Goal: Check status: Check status

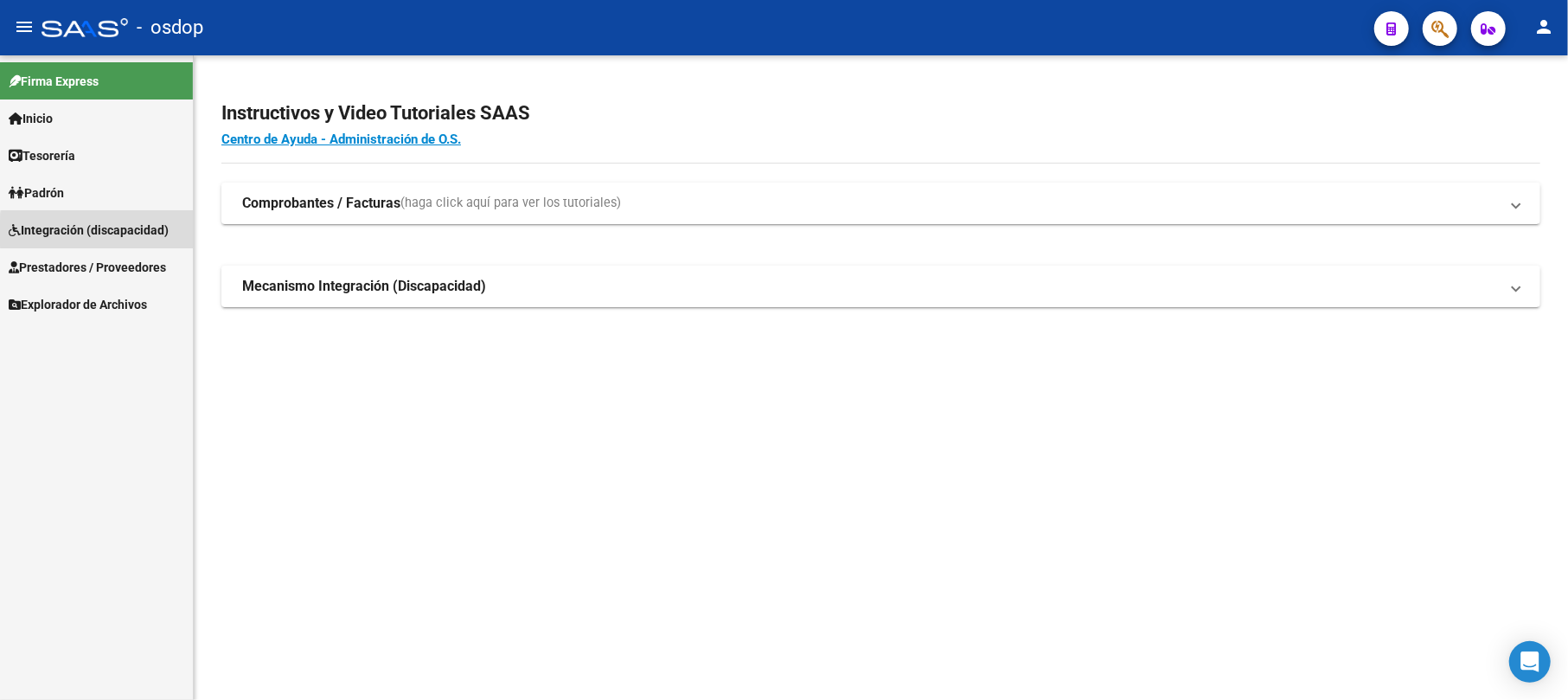
click at [112, 233] on span "Integración (discapacidad)" at bounding box center [89, 230] width 160 height 19
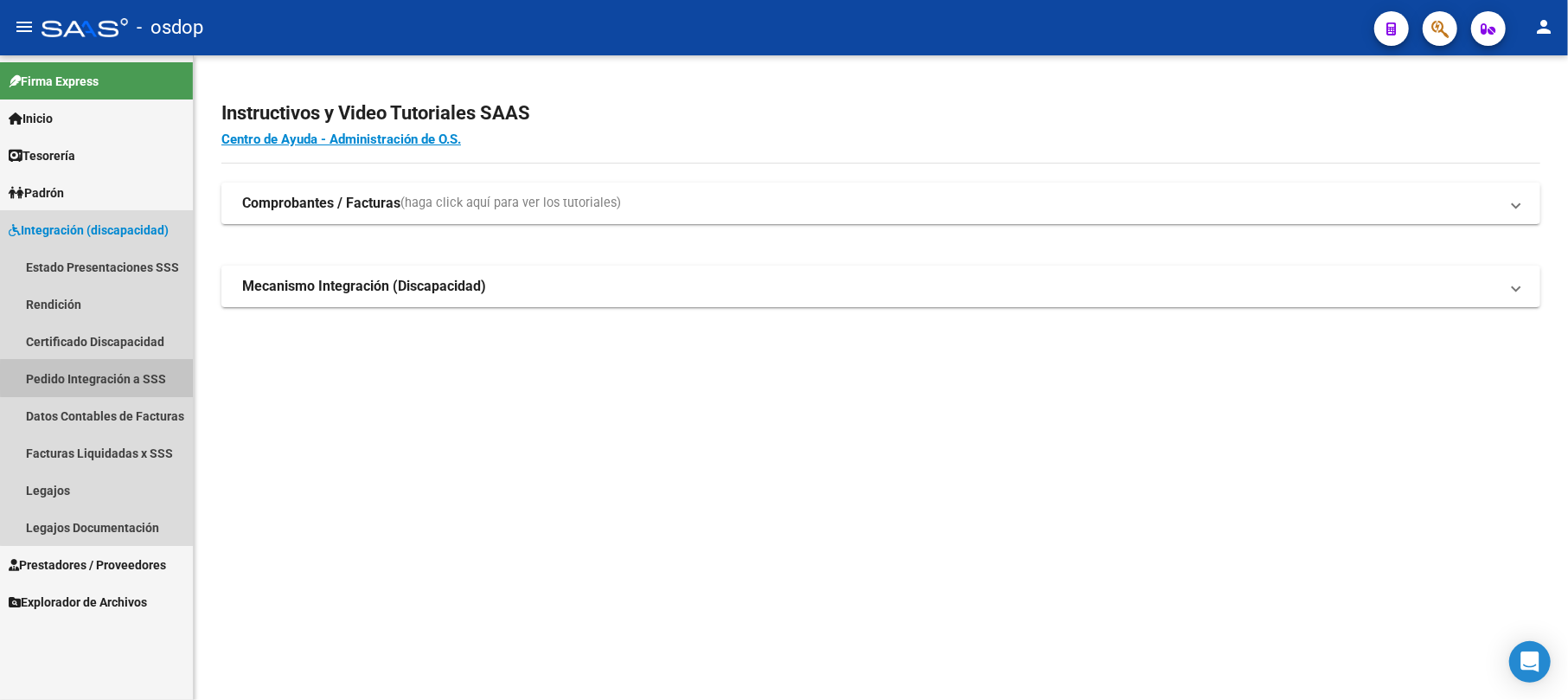
click at [109, 377] on link "Pedido Integración a SSS" at bounding box center [96, 378] width 193 height 37
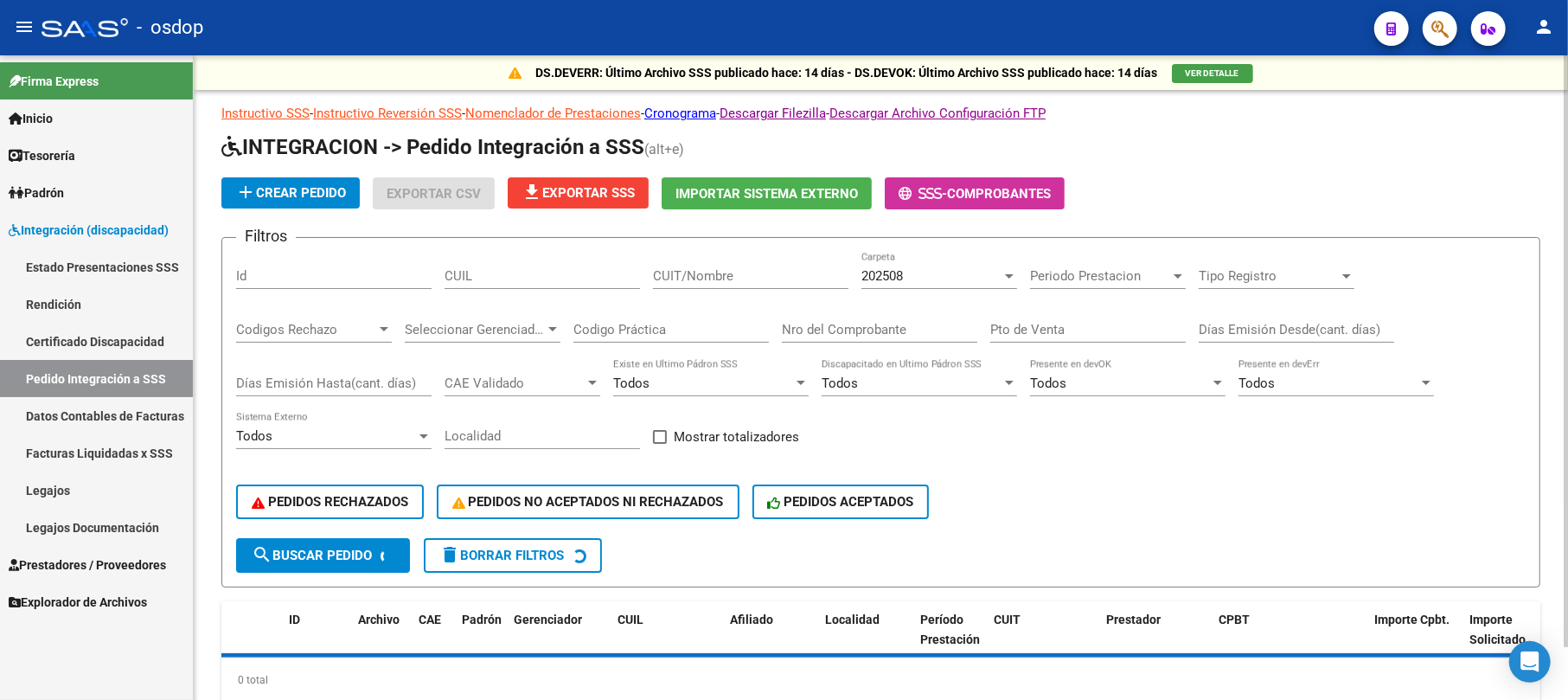
click at [714, 270] on input "CUIT/Nombre" at bounding box center [750, 276] width 195 height 16
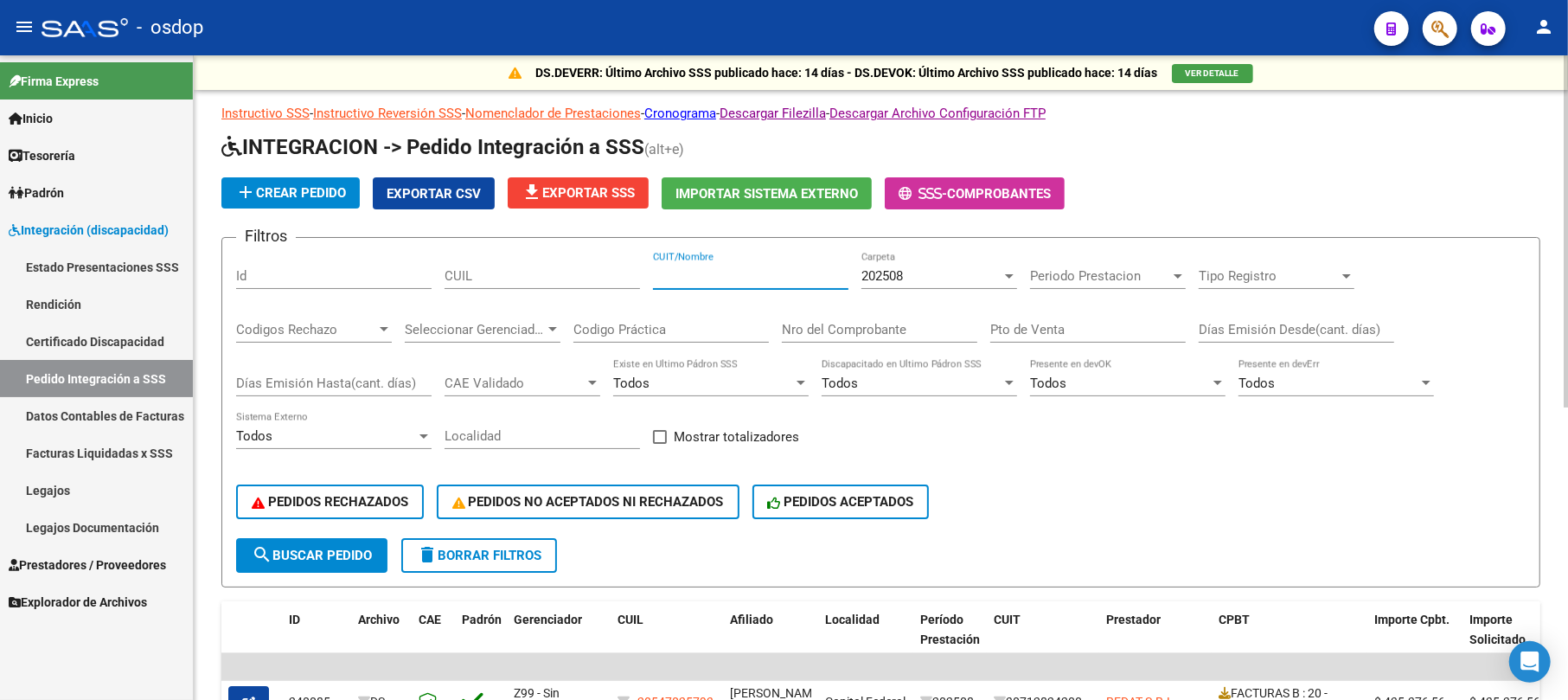
paste input "20419043266"
type input "20419043266"
click at [734, 278] on input "20419043266" at bounding box center [750, 276] width 195 height 16
click at [506, 267] on div "CUIL" at bounding box center [542, 270] width 195 height 37
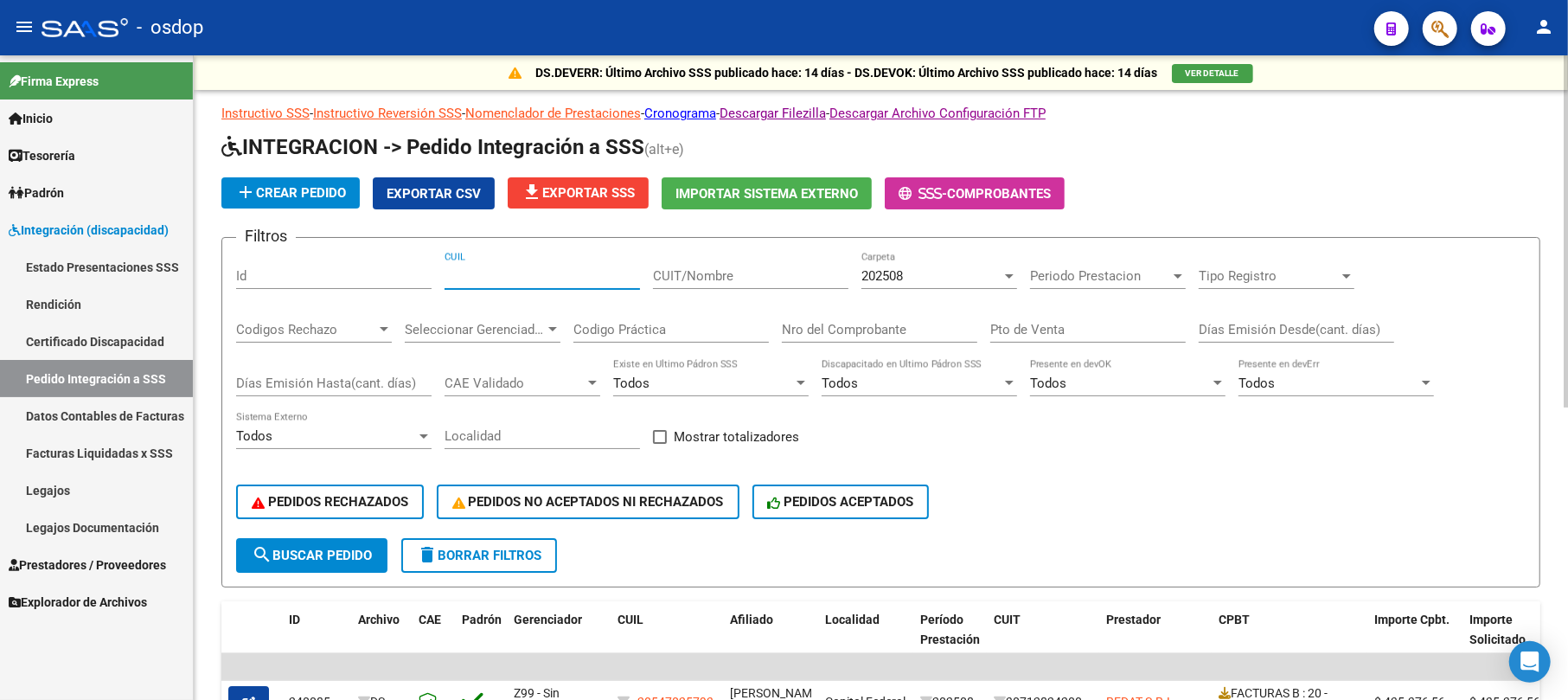
paste input "20419043266"
click at [327, 556] on span "search Buscar Pedido" at bounding box center [312, 556] width 120 height 16
click at [324, 565] on button "search Buscar Pedido" at bounding box center [312, 556] width 151 height 35
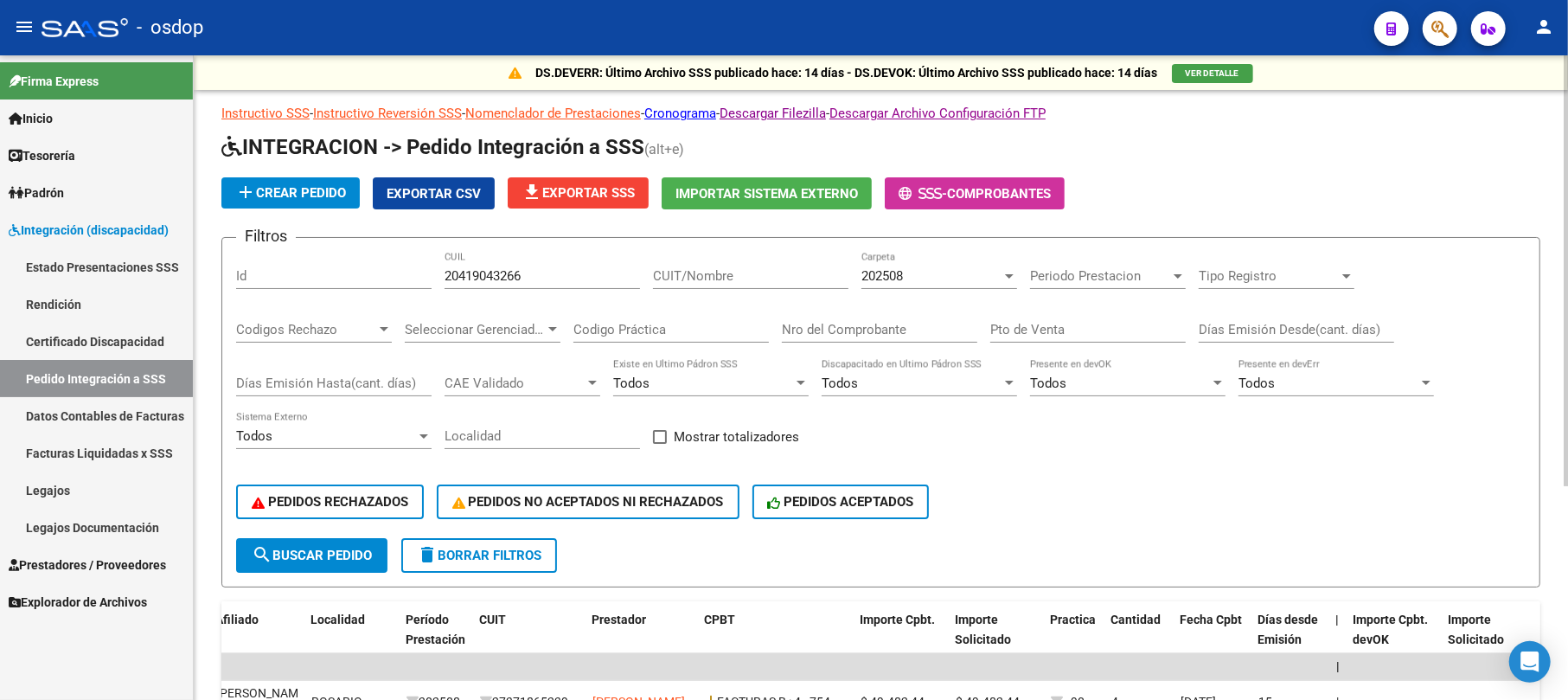
click at [507, 272] on input "20419043266" at bounding box center [542, 276] width 195 height 16
paste input "68848172"
type input "20468848172"
click at [343, 552] on span "search Buscar Pedido" at bounding box center [312, 556] width 120 height 16
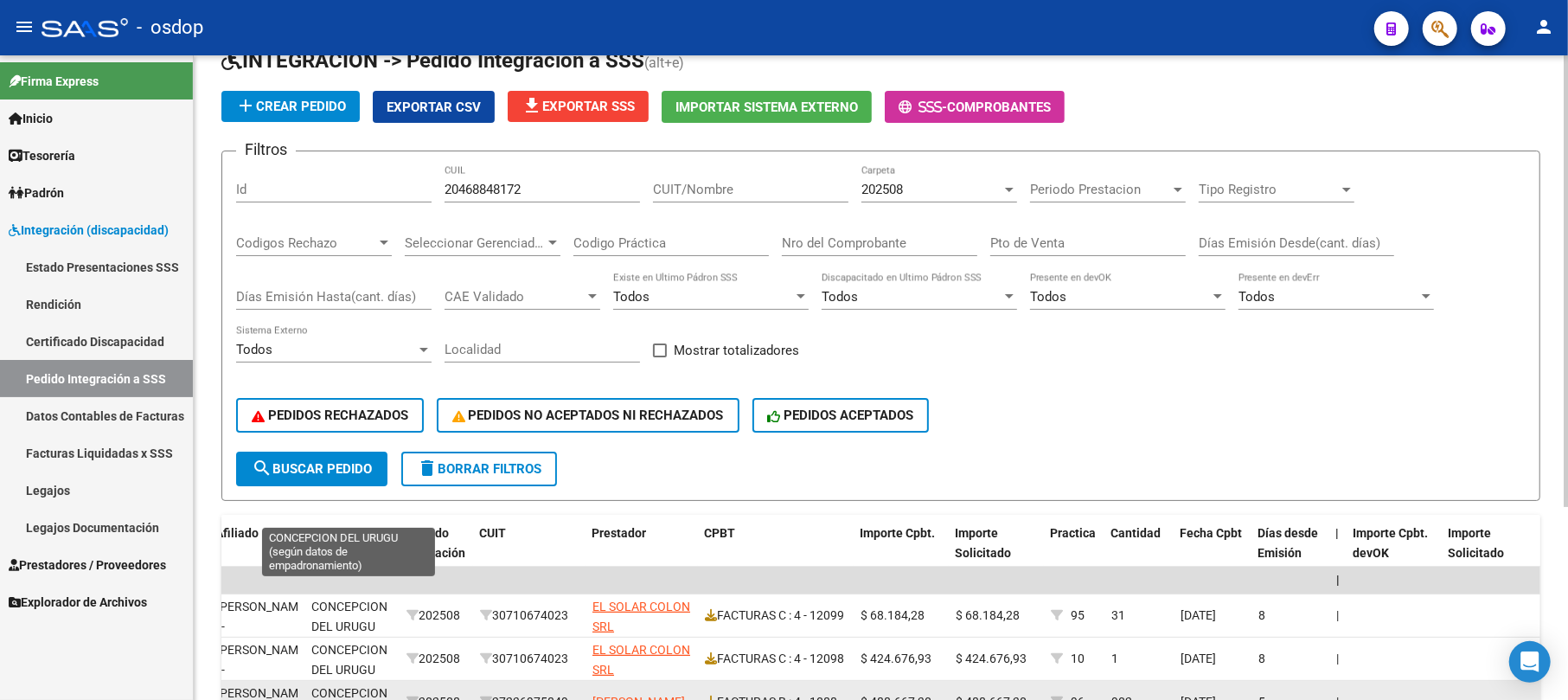
scroll to position [275, 0]
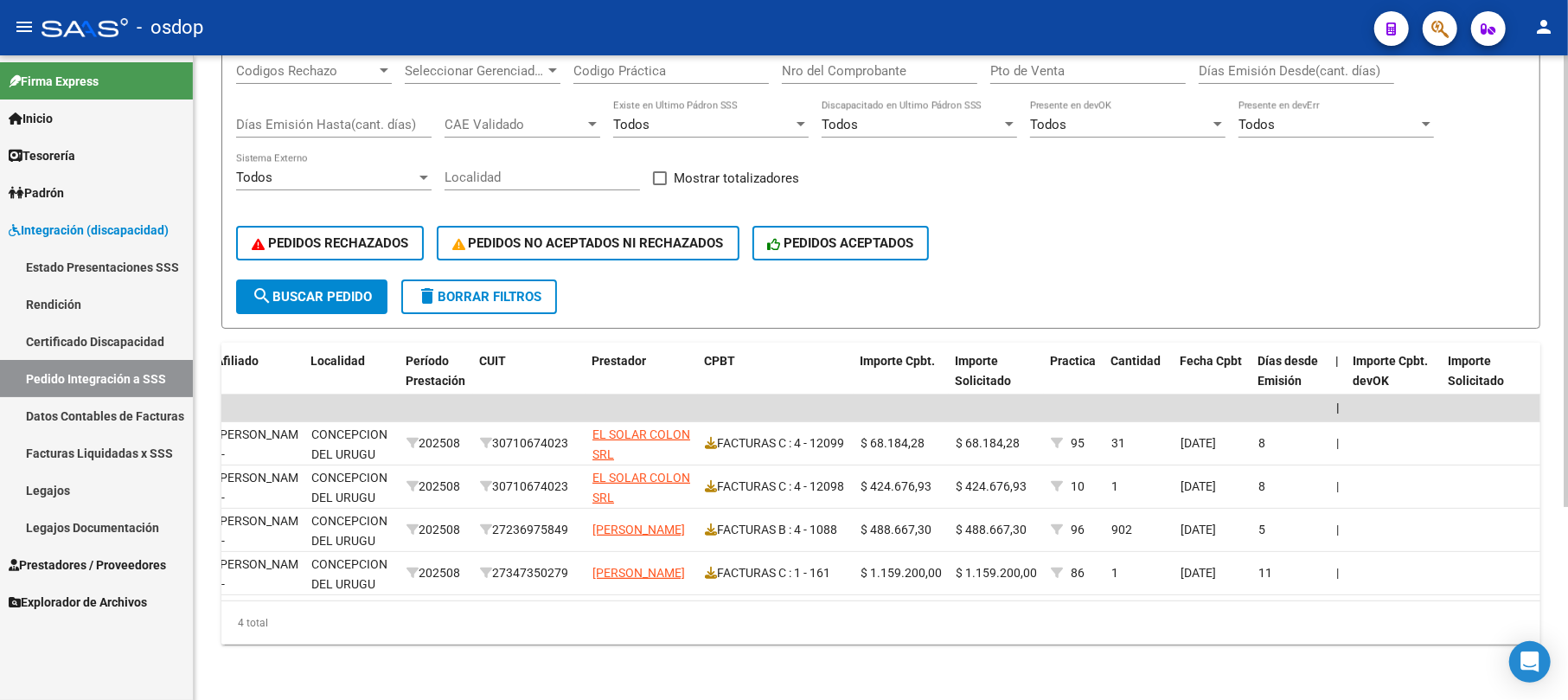
click at [326, 289] on span "search Buscar Pedido" at bounding box center [312, 297] width 120 height 16
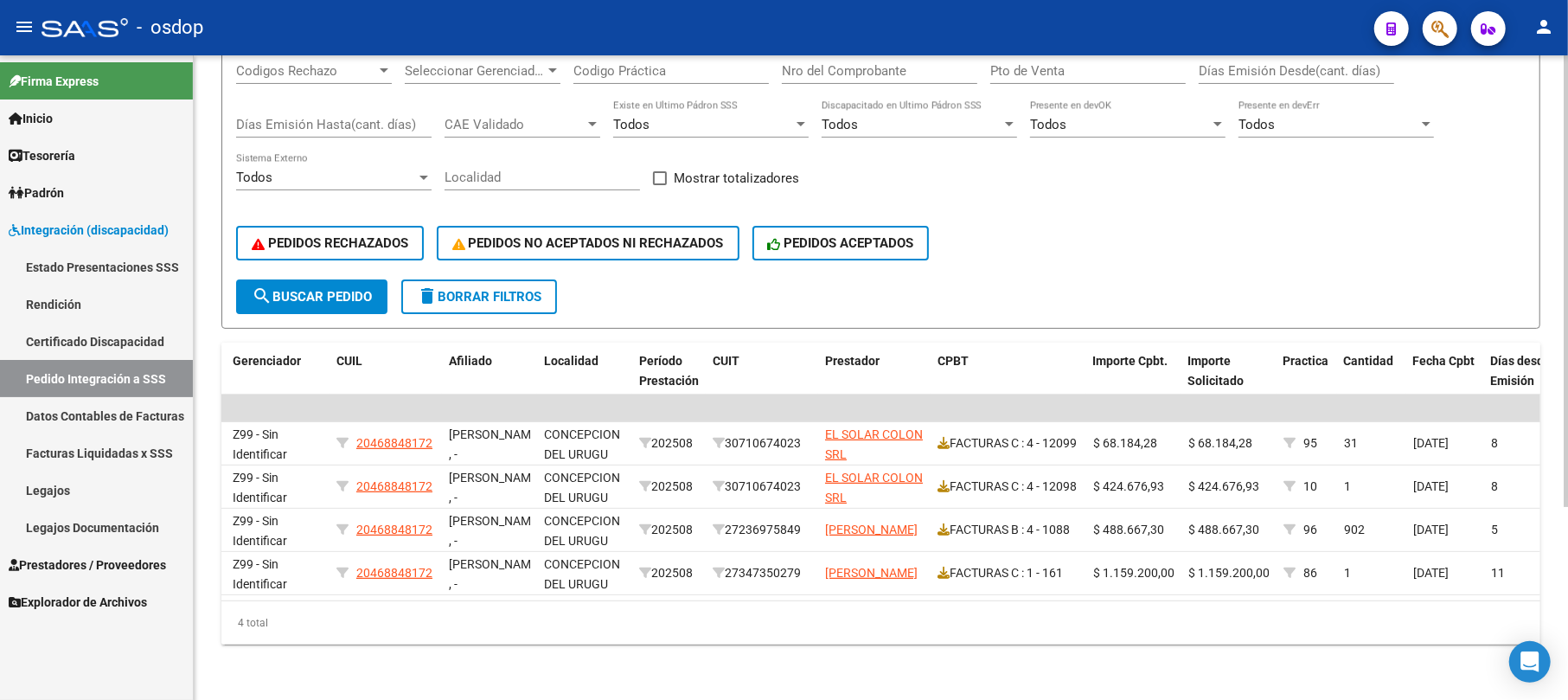
scroll to position [0, 0]
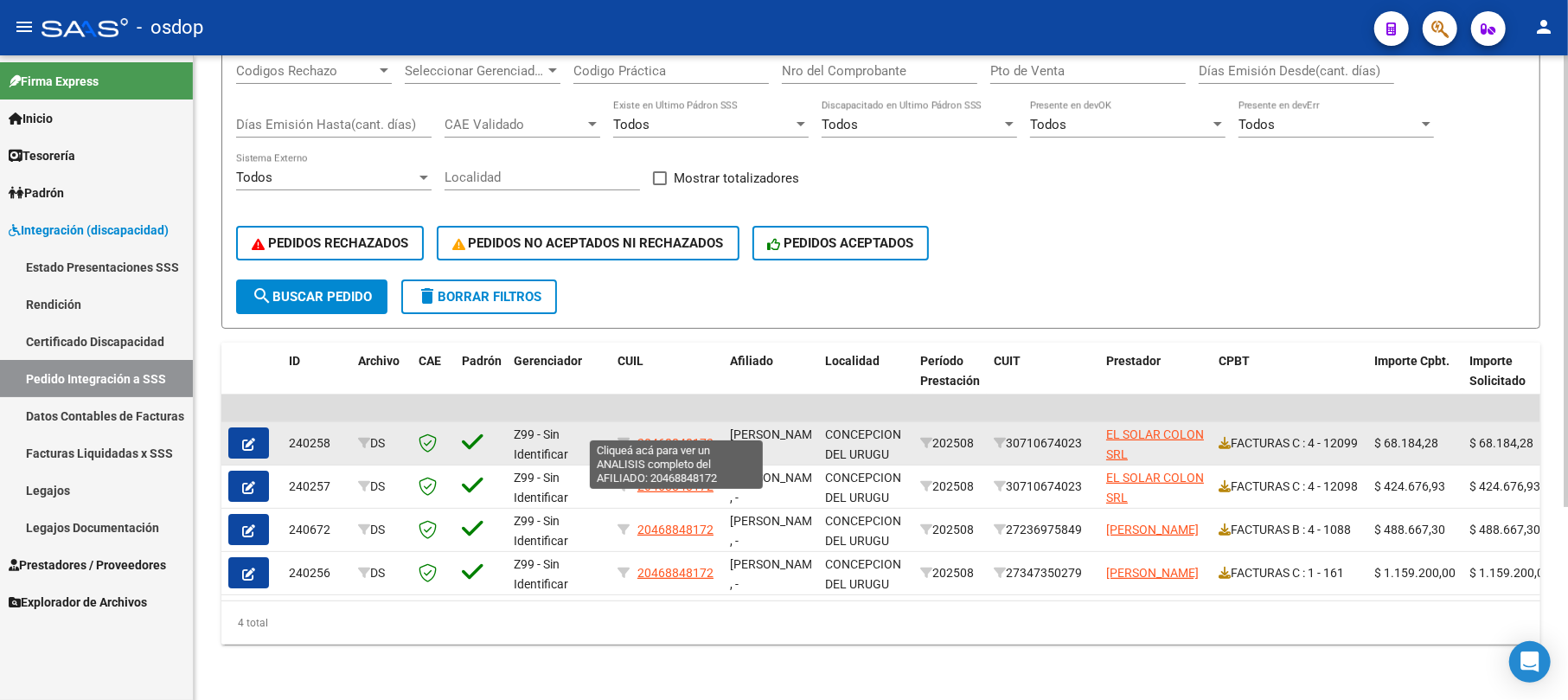
click at [682, 436] on span "20468848172" at bounding box center [675, 443] width 76 height 14
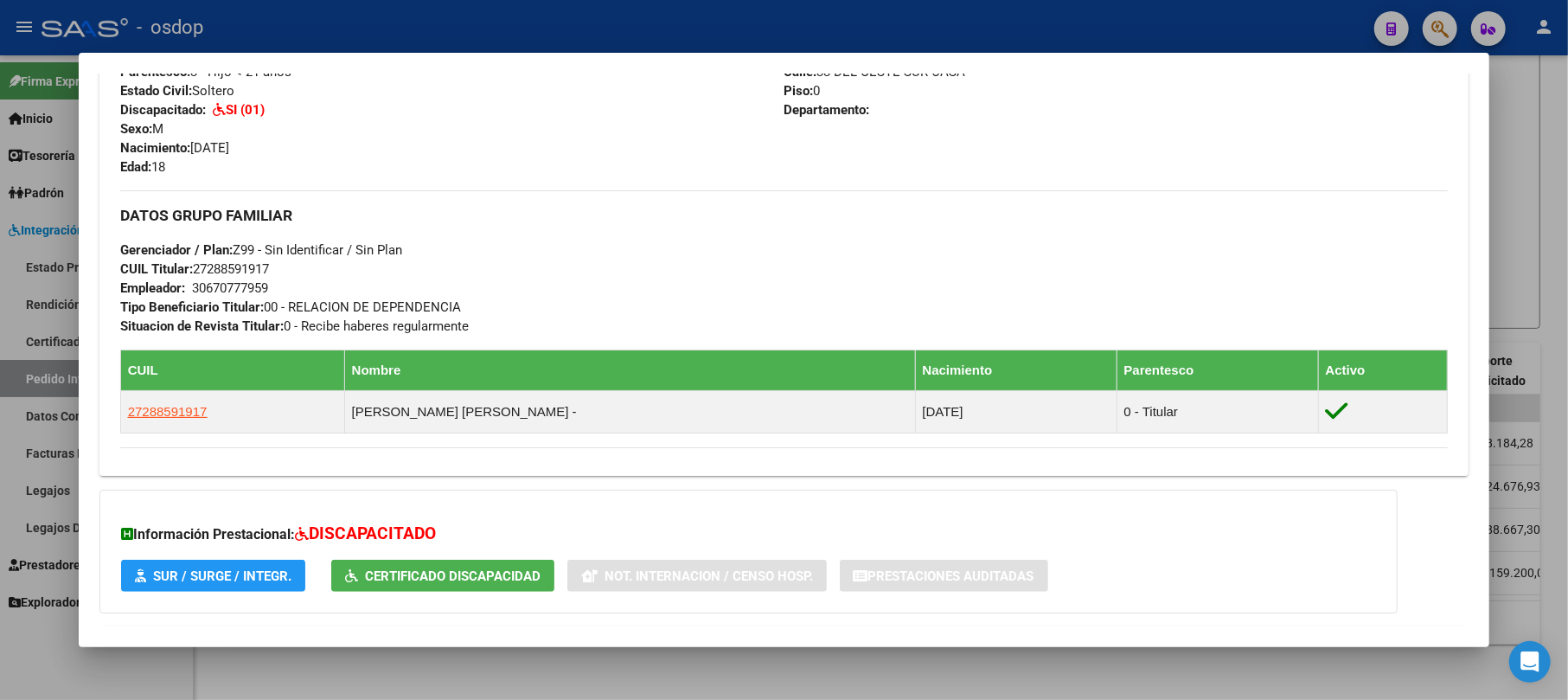
scroll to position [816, 0]
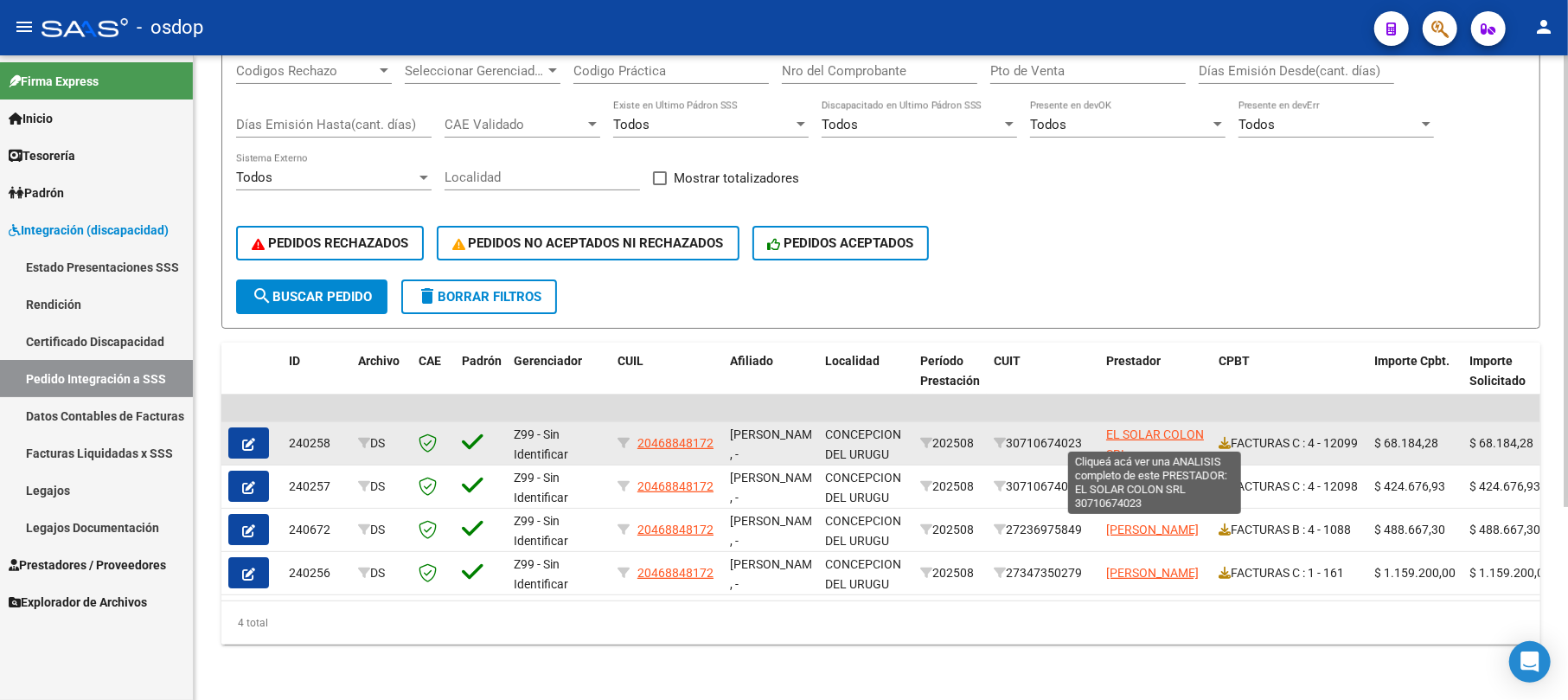
click at [1135, 427] on span "EL SOLAR COLON SRL" at bounding box center [1155, 444] width 98 height 34
type textarea "30710674023"
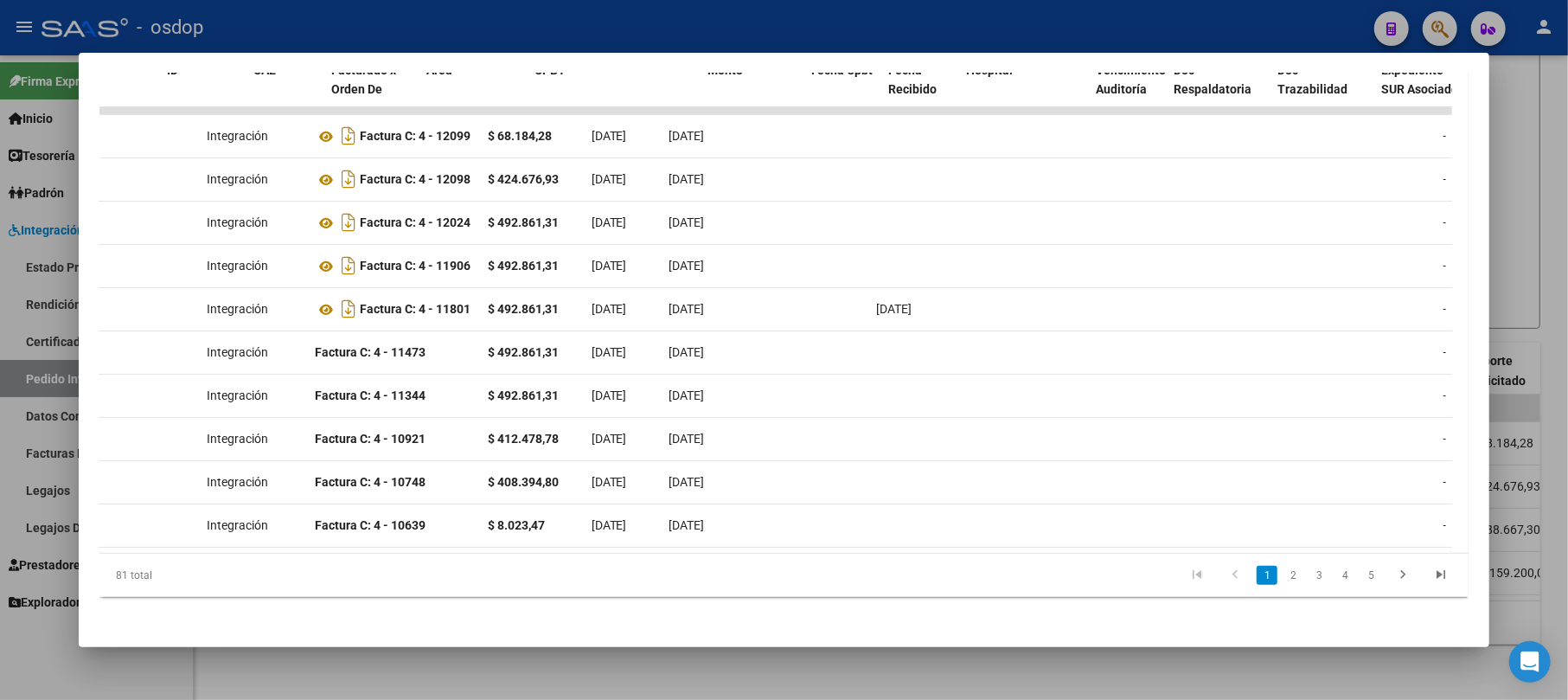
scroll to position [0, 0]
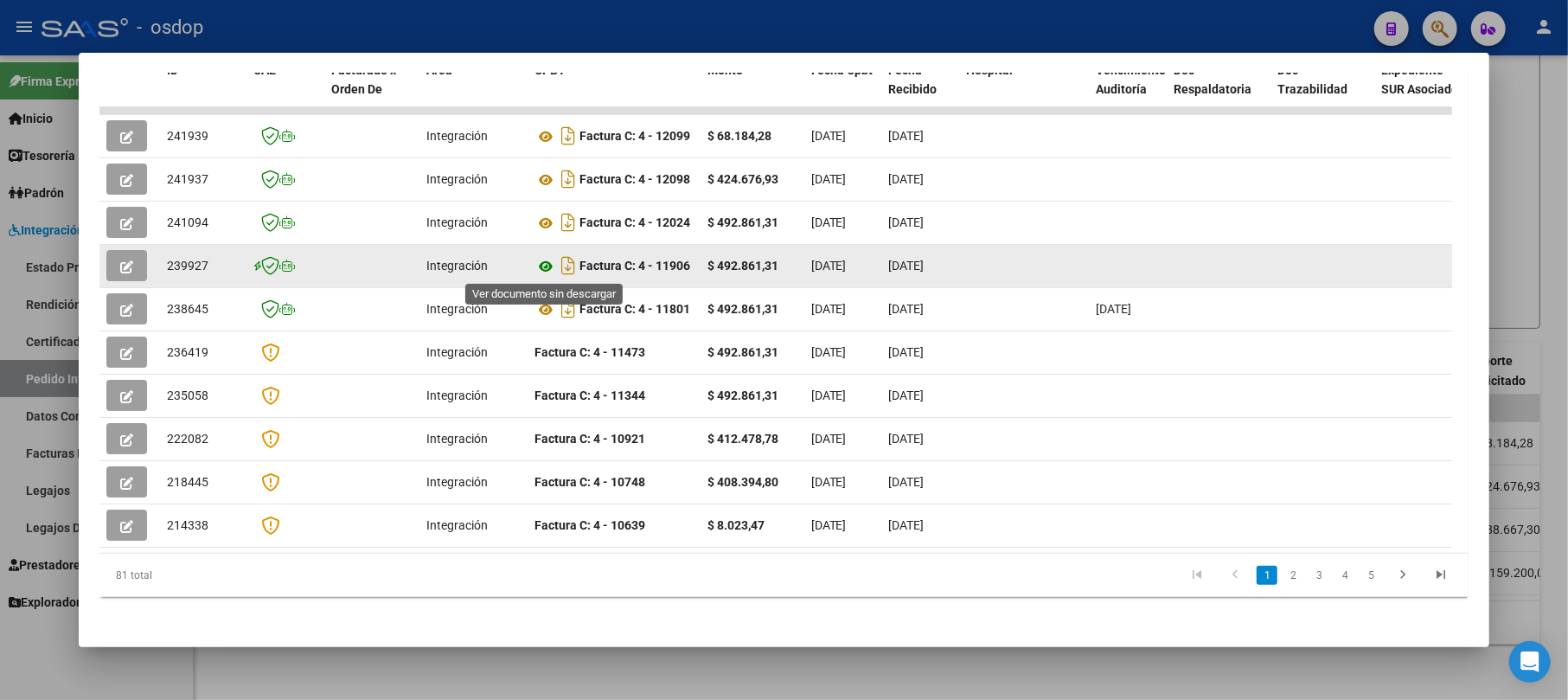
click at [544, 264] on icon at bounding box center [546, 267] width 23 height 21
click at [128, 272] on span "button" at bounding box center [126, 266] width 13 height 16
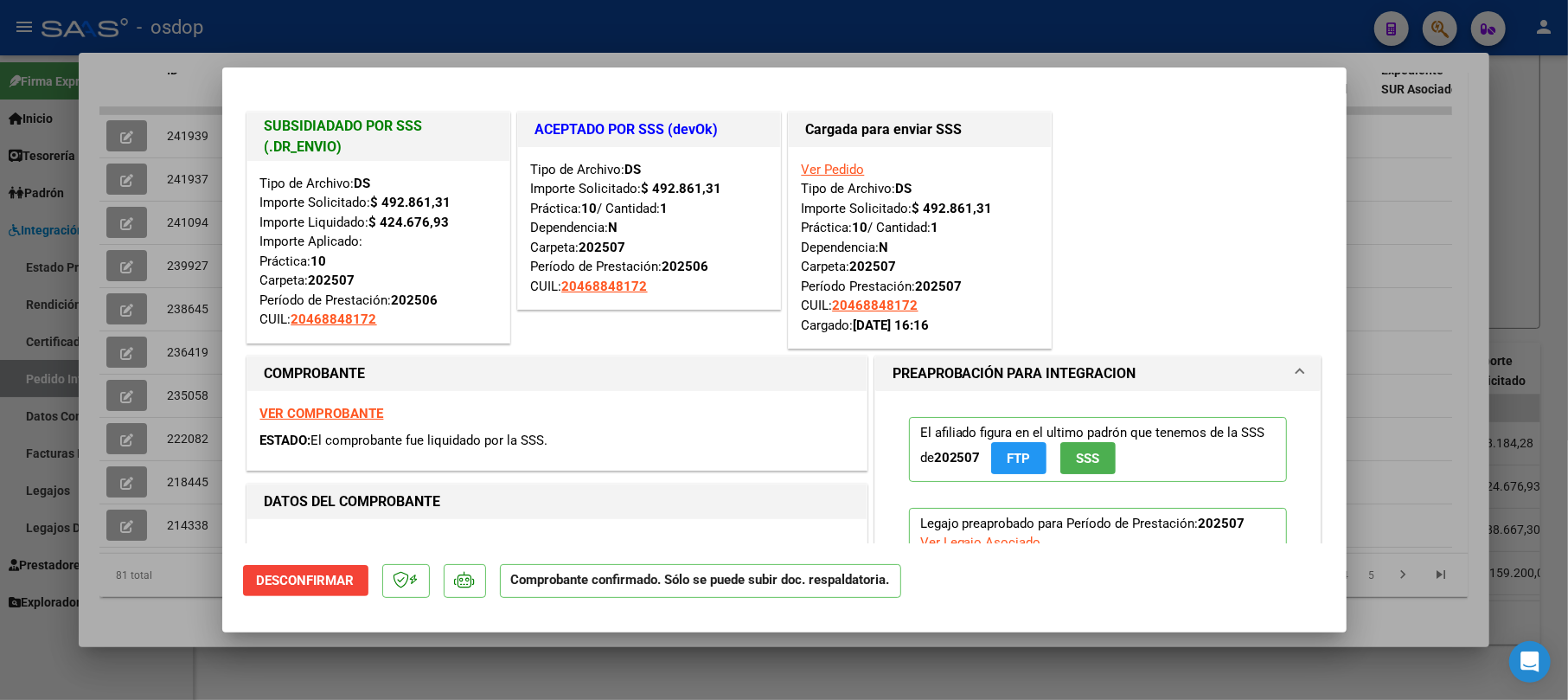
click at [1408, 239] on div at bounding box center [784, 350] width 1568 height 700
